Goal: Task Accomplishment & Management: Manage account settings

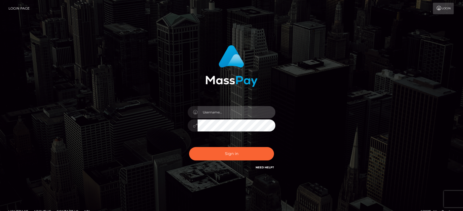
click at [217, 117] on input "text" at bounding box center [236, 112] width 78 height 12
type input "Ivan.B2"
click at [189, 147] on button "Sign in" at bounding box center [231, 153] width 85 height 13
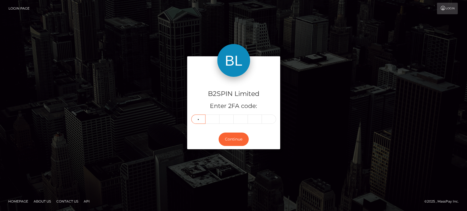
type input "8"
type input "3"
type input "1"
type input "5"
type input "2"
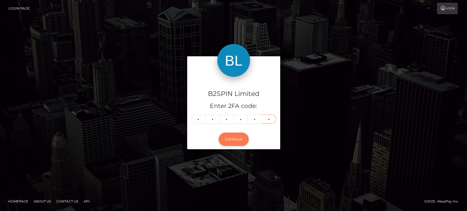
type input "6"
click at [237, 143] on button "Continue" at bounding box center [234, 139] width 30 height 13
